Goal: Navigation & Orientation: Find specific page/section

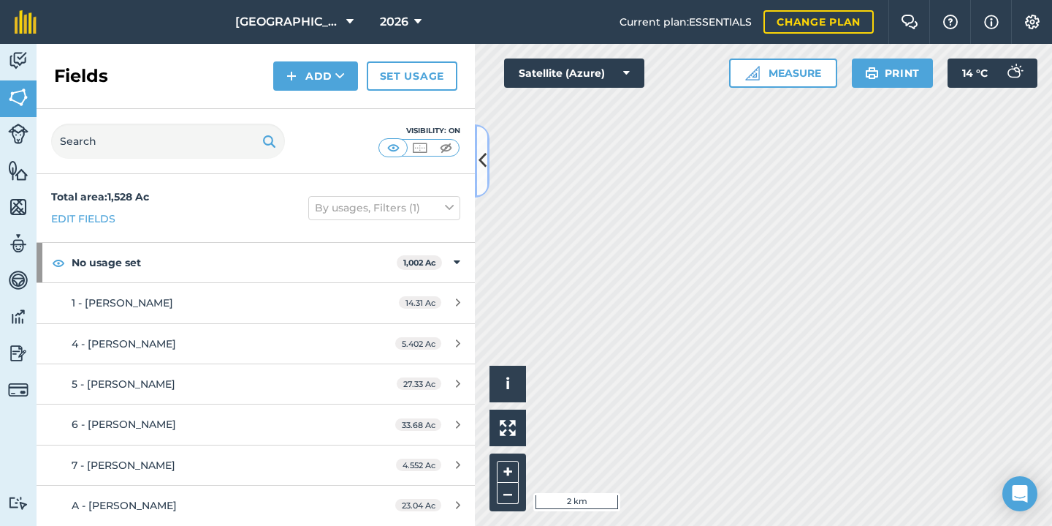
click at [482, 156] on icon at bounding box center [483, 161] width 8 height 26
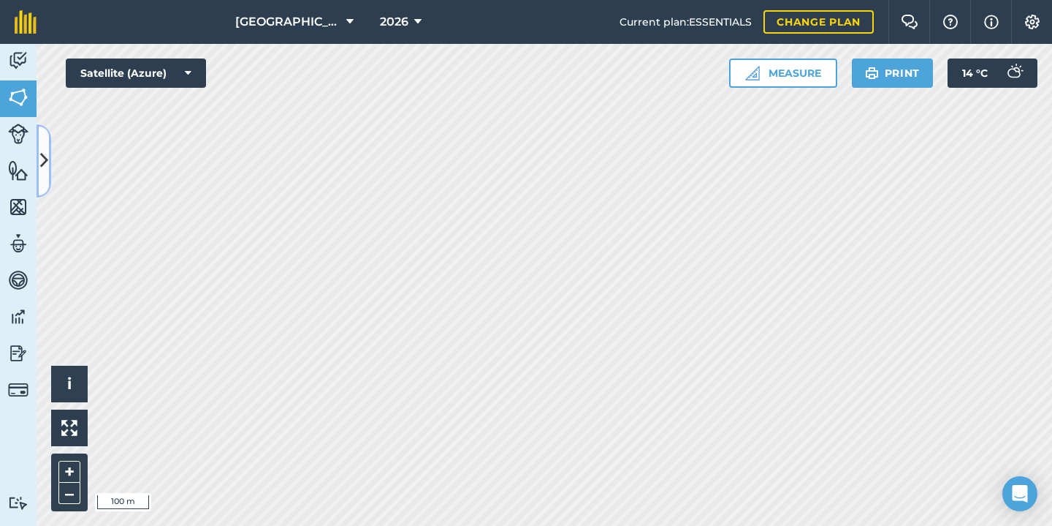
click at [46, 156] on icon at bounding box center [44, 161] width 8 height 26
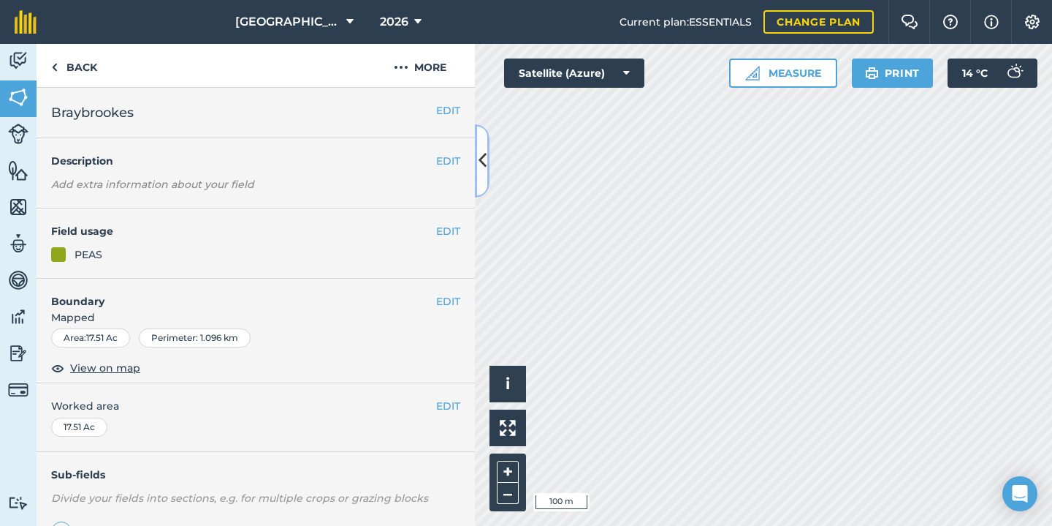
click at [480, 169] on icon at bounding box center [483, 161] width 8 height 26
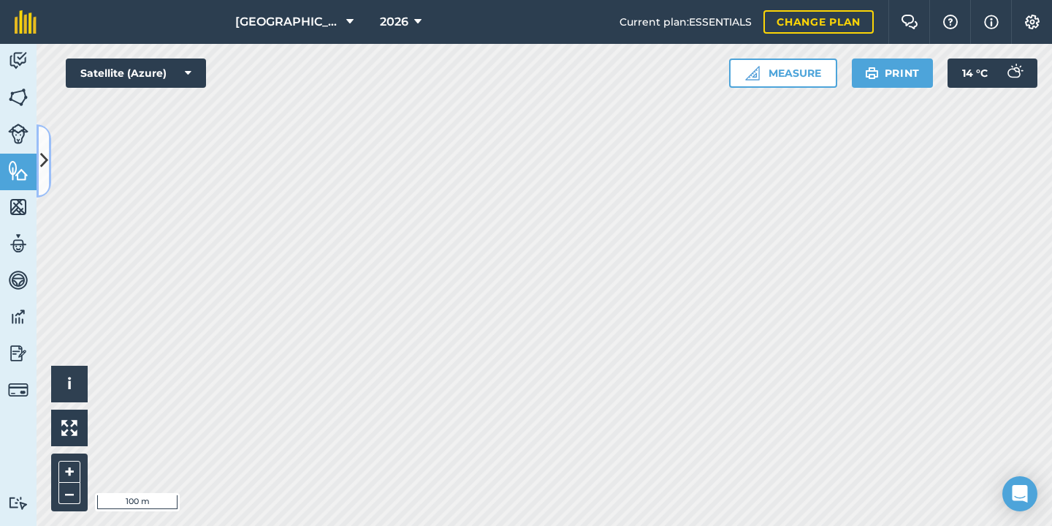
click at [43, 170] on icon at bounding box center [44, 161] width 8 height 26
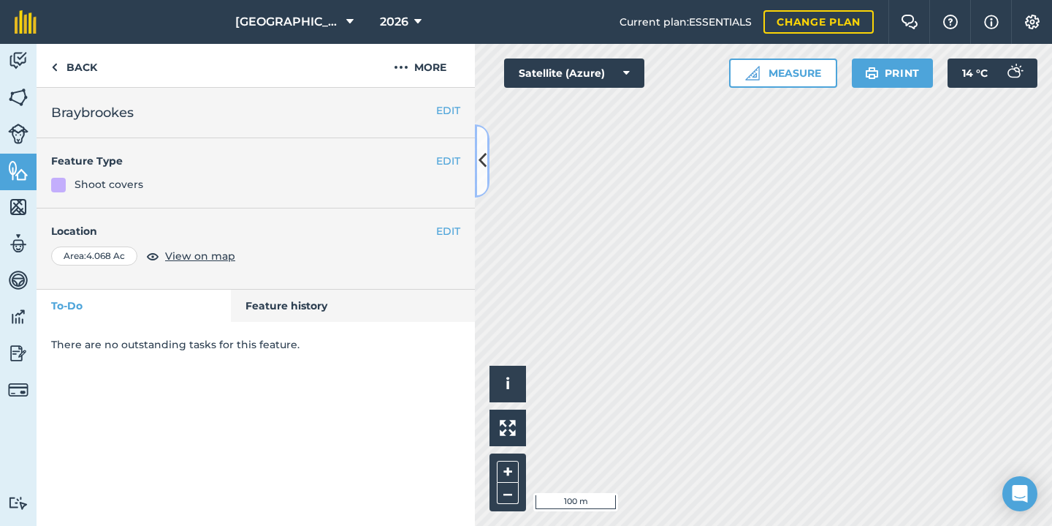
click at [486, 181] on button at bounding box center [482, 160] width 15 height 73
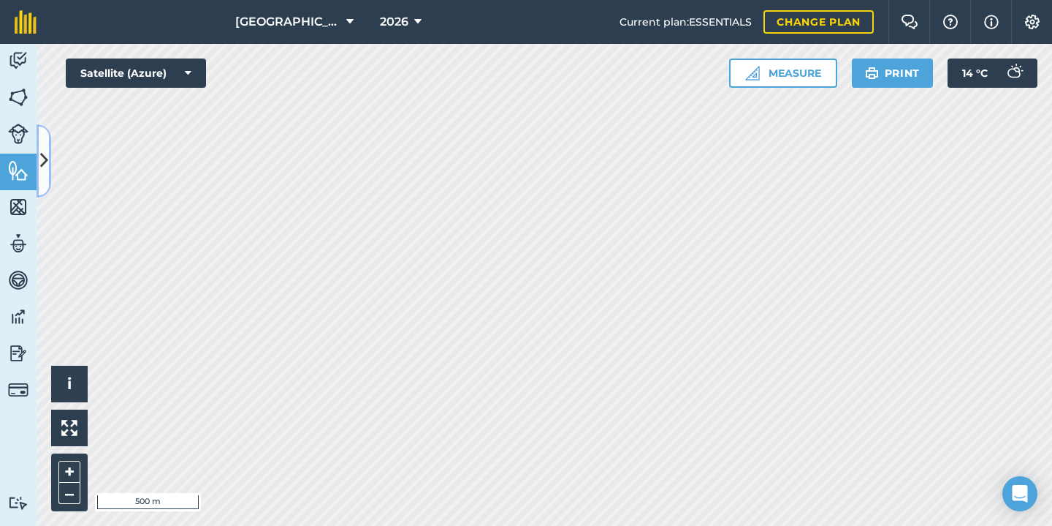
click at [46, 150] on icon at bounding box center [44, 161] width 8 height 26
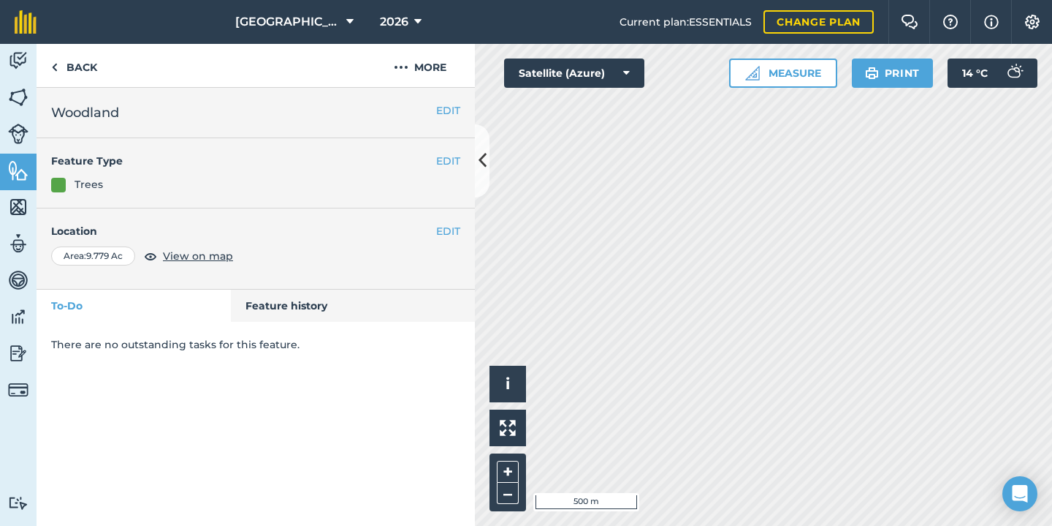
click at [384, 300] on div "Activity Fields Livestock Features Maps Team Vehicles Data Reporting Billing Tu…" at bounding box center [526, 285] width 1052 height 482
click at [423, 67] on button "More" at bounding box center [420, 65] width 110 height 43
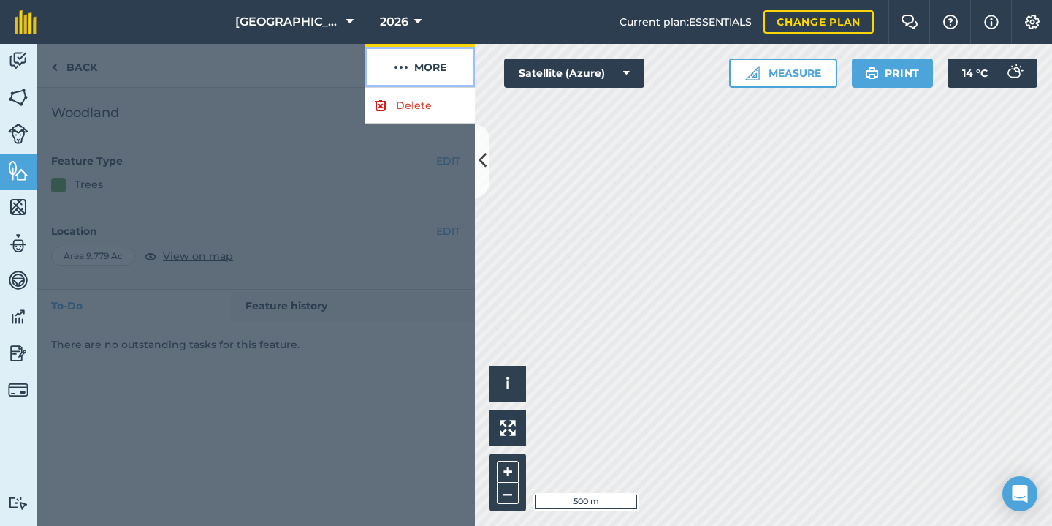
click at [423, 67] on button "More" at bounding box center [420, 65] width 110 height 43
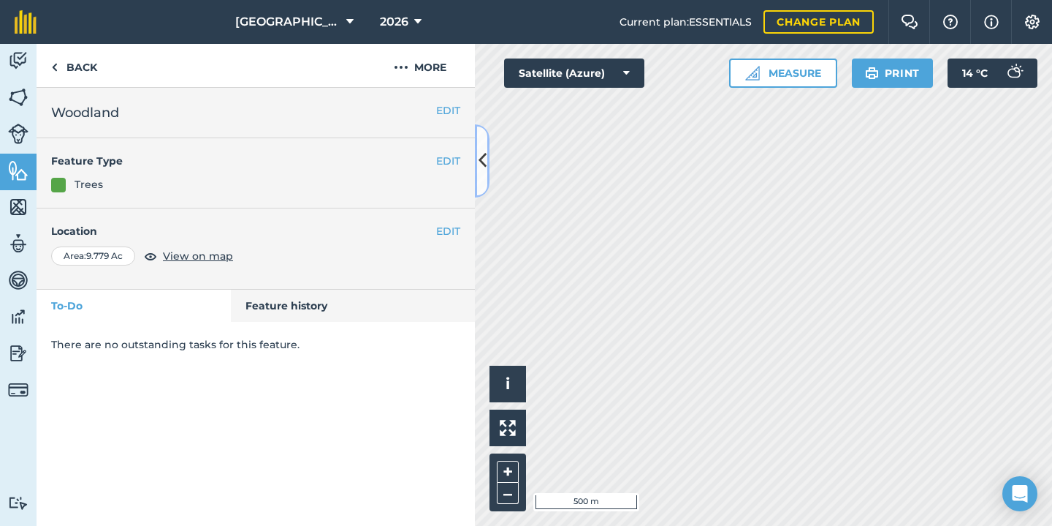
click at [486, 160] on icon at bounding box center [483, 161] width 8 height 26
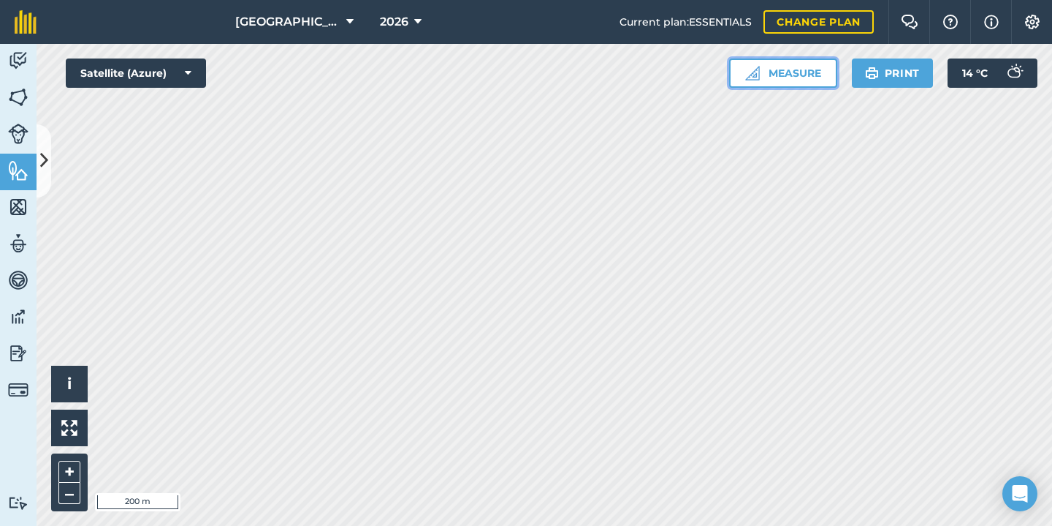
click at [765, 72] on button "Measure" at bounding box center [783, 72] width 108 height 29
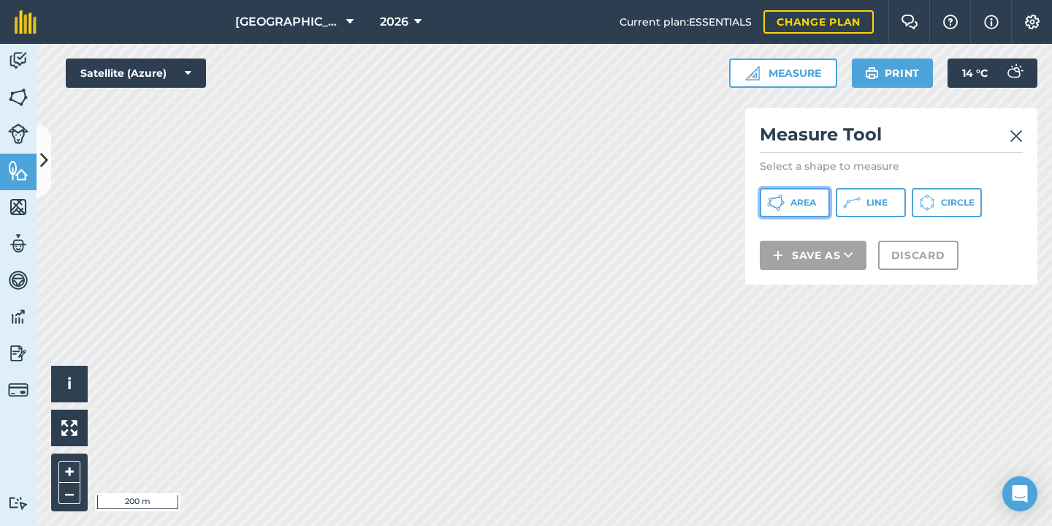
click at [805, 201] on span "Area" at bounding box center [804, 203] width 26 height 12
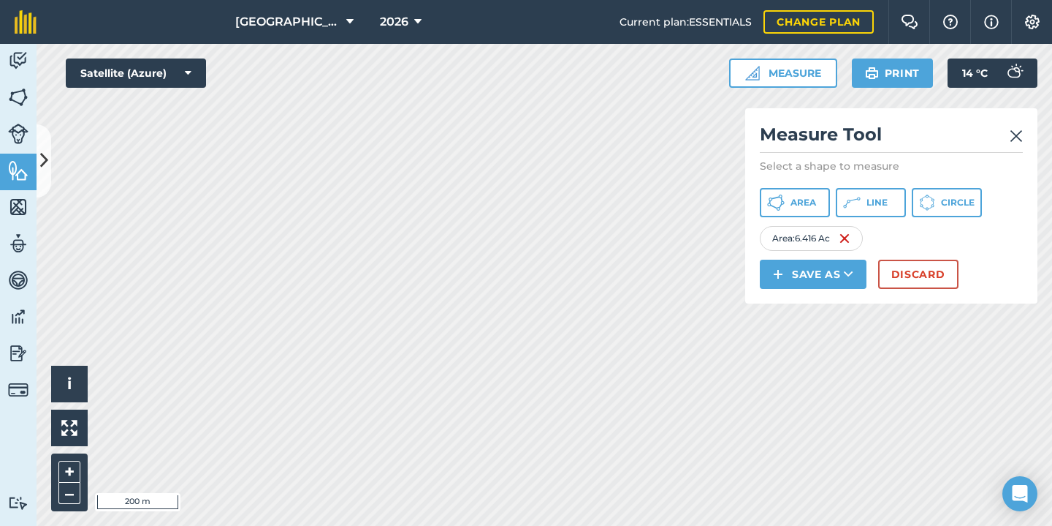
click at [1015, 137] on img at bounding box center [1016, 136] width 13 height 18
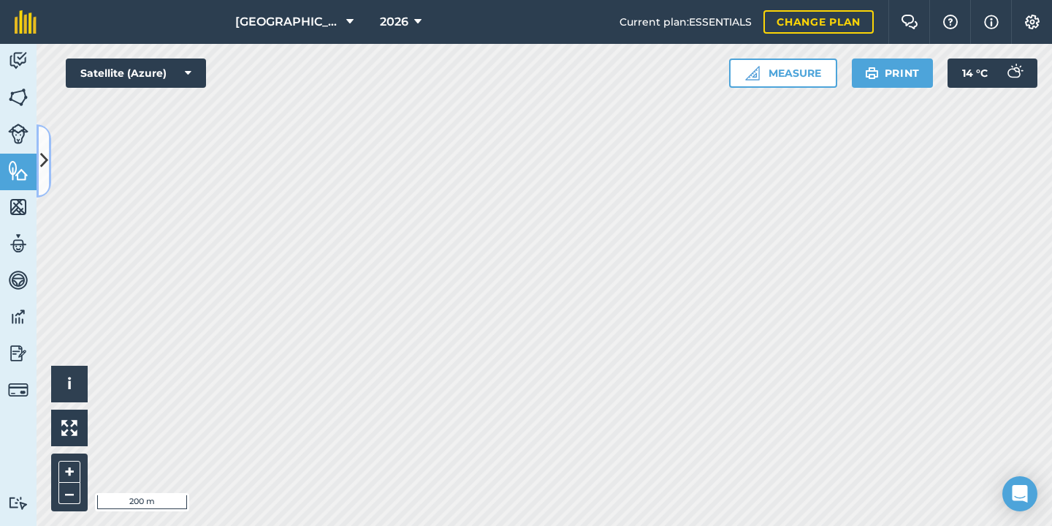
click at [44, 152] on icon at bounding box center [44, 161] width 8 height 26
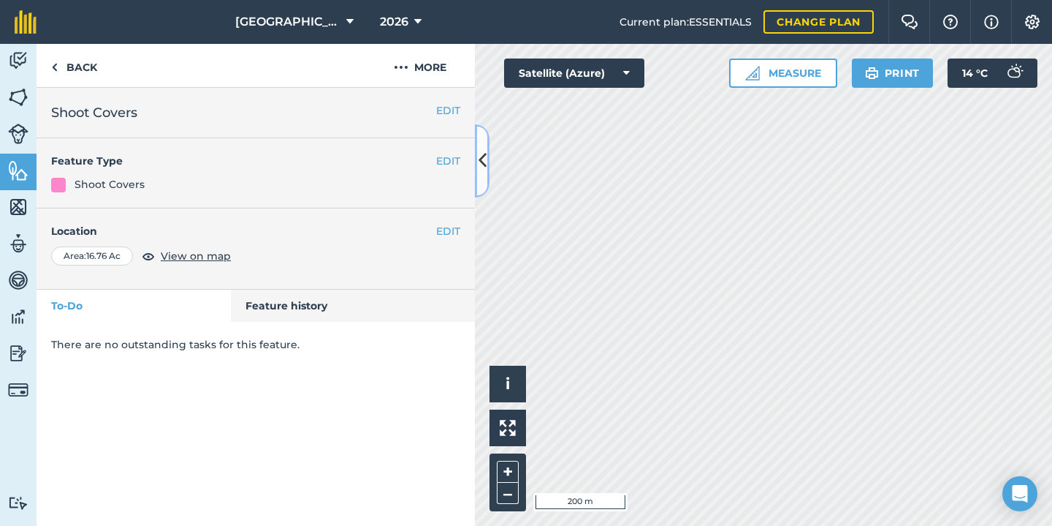
click at [479, 142] on button at bounding box center [482, 160] width 15 height 73
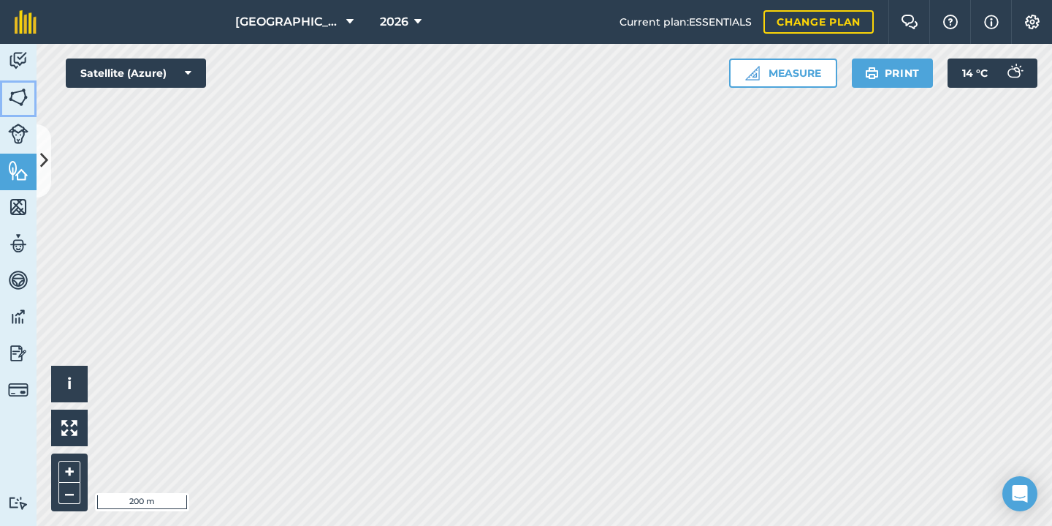
click at [20, 99] on img at bounding box center [18, 97] width 20 height 22
click at [43, 148] on icon at bounding box center [44, 161] width 8 height 26
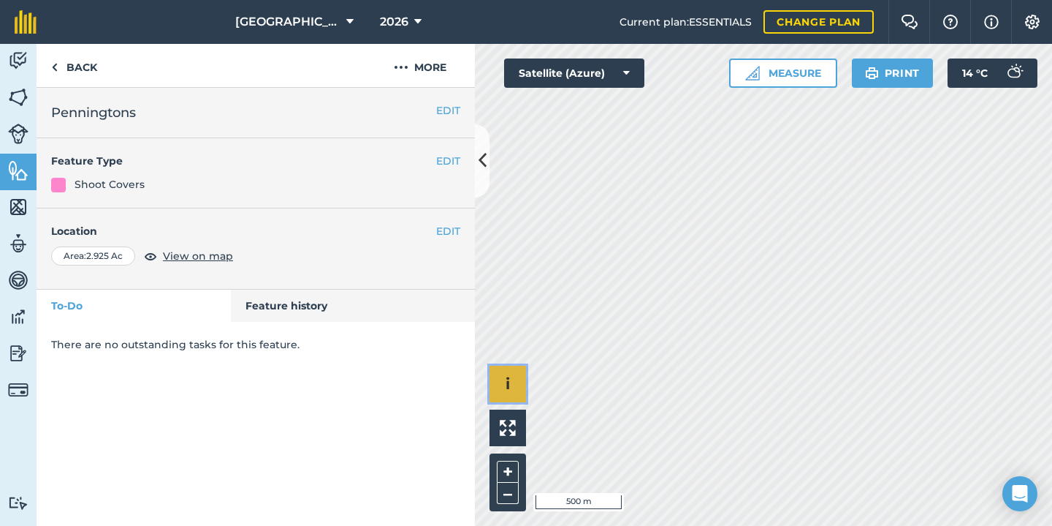
click at [522, 376] on button "i" at bounding box center [508, 383] width 37 height 37
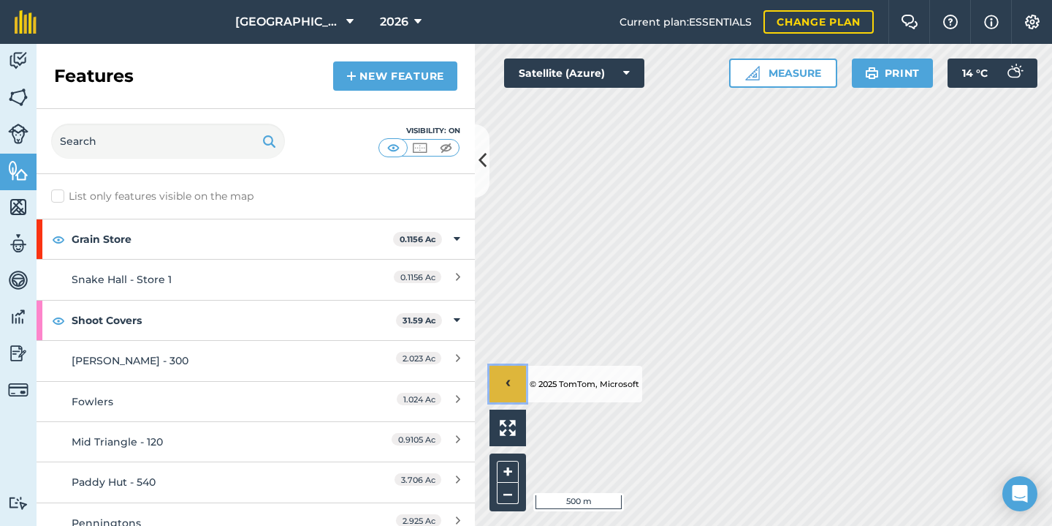
click at [513, 375] on button "›" at bounding box center [508, 383] width 37 height 37
